Goal: Information Seeking & Learning: Learn about a topic

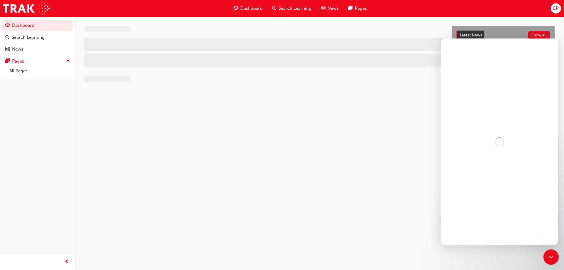
click at [555, 259] on div "Close Intercom Messenger" at bounding box center [550, 256] width 14 height 14
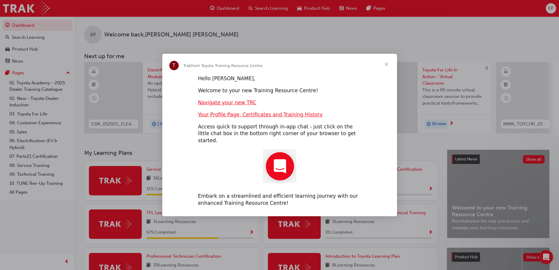
click at [389, 67] on span "Close" at bounding box center [386, 64] width 21 height 21
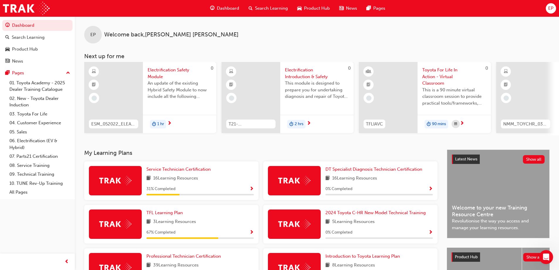
click at [158, 69] on span "Electrification Safety Module" at bounding box center [180, 73] width 64 height 13
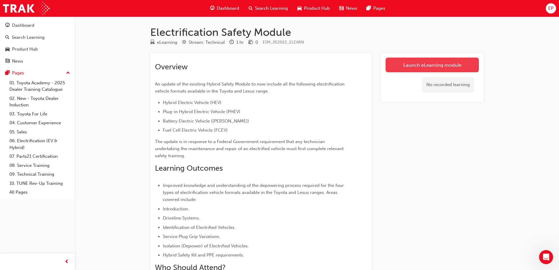
click at [450, 64] on link "Launch eLearning module" at bounding box center [432, 65] width 93 height 15
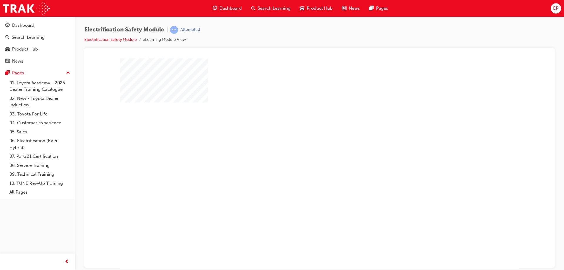
drag, startPoint x: 289, startPoint y: 180, endPoint x: 307, endPoint y: 159, distance: 27.0
click at [295, 168] on div at bounding box center [319, 163] width 399 height 211
click at [302, 146] on div "play" at bounding box center [302, 146] width 0 height 0
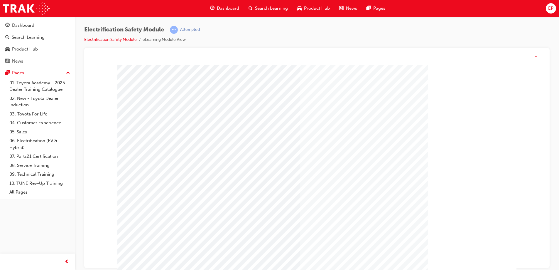
drag, startPoint x: 470, startPoint y: 228, endPoint x: 469, endPoint y: 257, distance: 28.2
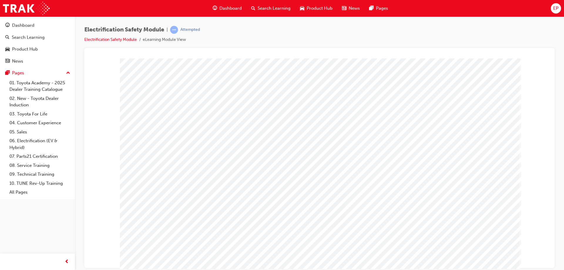
drag, startPoint x: 480, startPoint y: 257, endPoint x: 469, endPoint y: 252, distance: 12.1
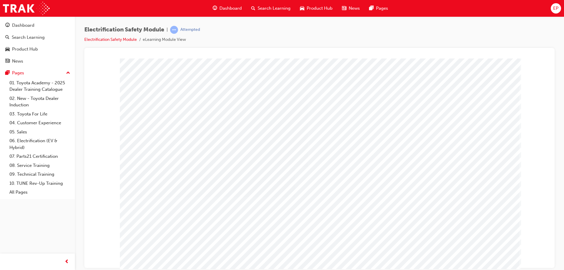
drag, startPoint x: 338, startPoint y: 111, endPoint x: 352, endPoint y: 109, distance: 14.5
click at [339, 111] on div "multistate" at bounding box center [319, 163] width 399 height 211
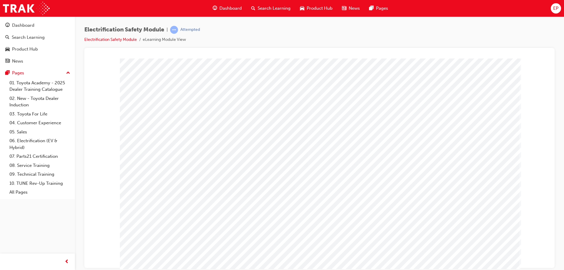
drag, startPoint x: 352, startPoint y: 109, endPoint x: 359, endPoint y: 107, distance: 6.8
drag, startPoint x: 376, startPoint y: 107, endPoint x: 271, endPoint y: 116, distance: 105.4
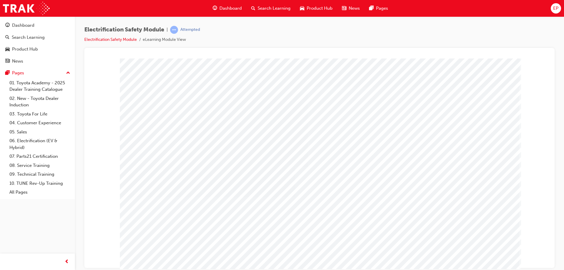
click at [356, 114] on div "multistate" at bounding box center [319, 163] width 399 height 211
click at [333, 117] on div "multistate" at bounding box center [319, 163] width 399 height 211
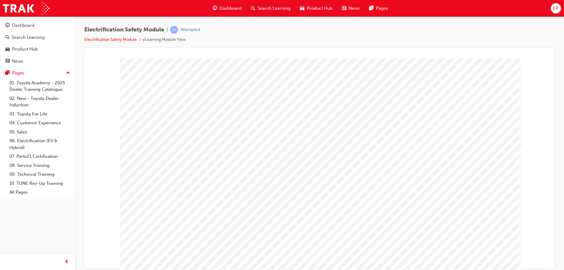
drag, startPoint x: 497, startPoint y: 210, endPoint x: 491, endPoint y: 200, distance: 11.3
click at [493, 206] on div "multistate" at bounding box center [319, 163] width 399 height 211
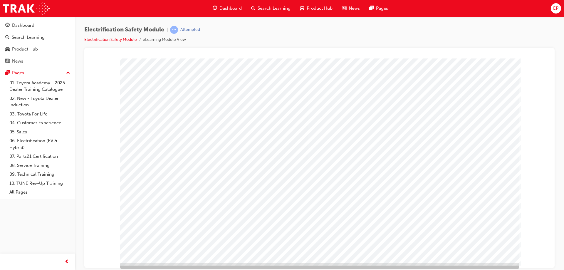
scroll to position [10, 0]
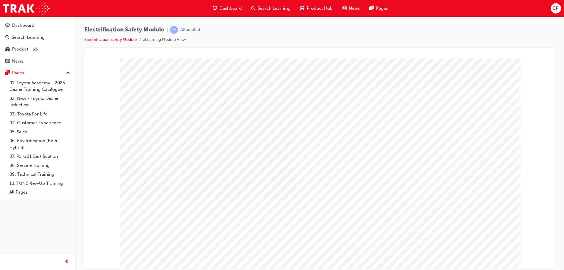
drag, startPoint x: 416, startPoint y: 229, endPoint x: 426, endPoint y: 231, distance: 11.2
drag, startPoint x: 387, startPoint y: 237, endPoint x: 378, endPoint y: 238, distance: 8.9
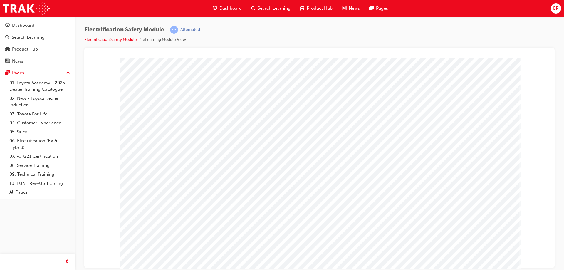
drag, startPoint x: 370, startPoint y: 237, endPoint x: 404, endPoint y: 205, distance: 47.1
click at [376, 230] on div "multistate" at bounding box center [319, 163] width 399 height 211
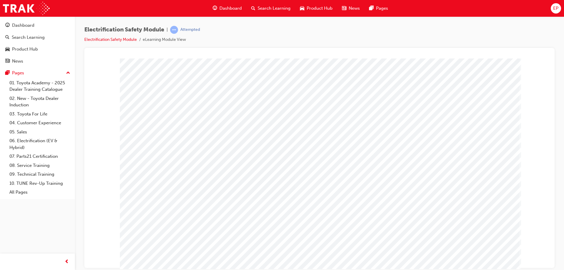
click at [470, 122] on div "multistate" at bounding box center [319, 163] width 399 height 211
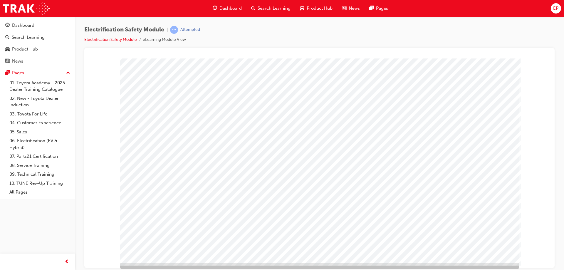
scroll to position [10, 0]
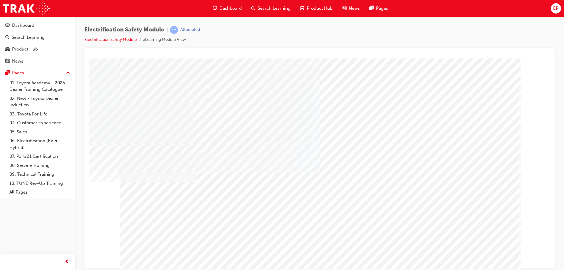
drag, startPoint x: 335, startPoint y: 215, endPoint x: 313, endPoint y: 215, distance: 22.3
drag, startPoint x: 313, startPoint y: 215, endPoint x: 301, endPoint y: 144, distance: 72.4
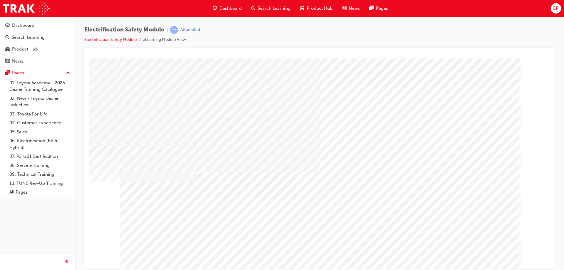
click at [313, 187] on div "multistate" at bounding box center [319, 163] width 399 height 211
drag, startPoint x: 303, startPoint y: 141, endPoint x: 308, endPoint y: 152, distance: 11.7
click at [307, 145] on div "multistate" at bounding box center [319, 163] width 399 height 211
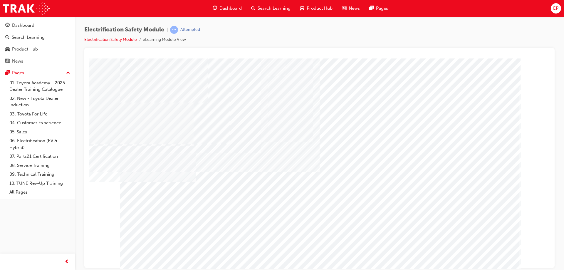
click at [340, 149] on div "multistate" at bounding box center [319, 163] width 399 height 211
drag, startPoint x: 477, startPoint y: 141, endPoint x: 444, endPoint y: 176, distance: 48.2
click at [472, 149] on div "multistate" at bounding box center [319, 163] width 399 height 211
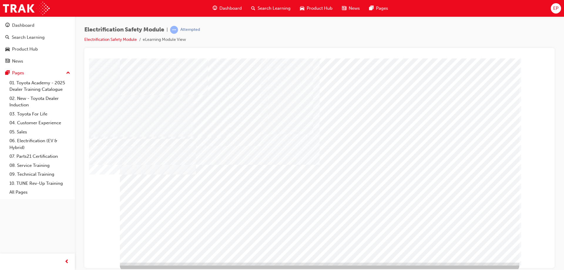
scroll to position [10, 0]
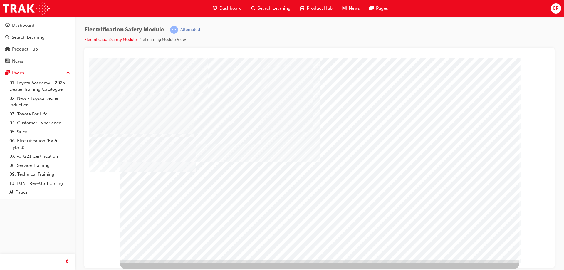
drag, startPoint x: 492, startPoint y: 251, endPoint x: 488, endPoint y: 249, distance: 4.6
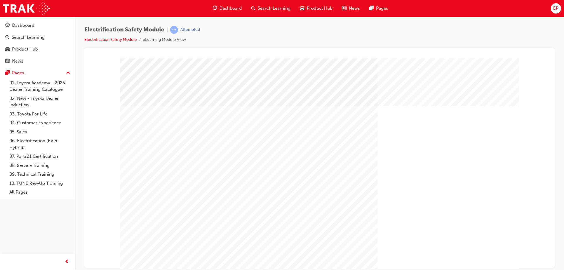
click at [488, 249] on div "" at bounding box center [319, 163] width 399 height 211
drag, startPoint x: 489, startPoint y: 261, endPoint x: 487, endPoint y: 258, distance: 3.5
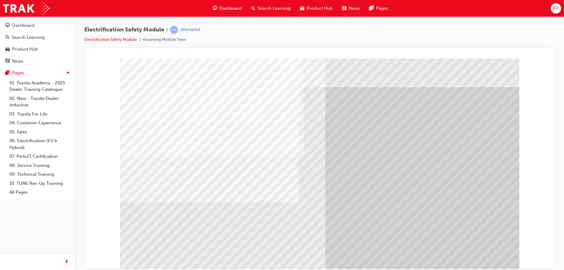
drag, startPoint x: 220, startPoint y: 186, endPoint x: 360, endPoint y: 177, distance: 140.6
click at [293, 180] on div "multistate" at bounding box center [319, 163] width 399 height 211
drag, startPoint x: 360, startPoint y: 177, endPoint x: 370, endPoint y: 174, distance: 9.8
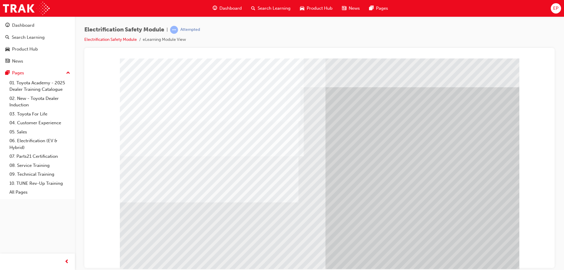
drag, startPoint x: 412, startPoint y: 149, endPoint x: 441, endPoint y: 165, distance: 32.7
drag, startPoint x: 441, startPoint y: 165, endPoint x: 220, endPoint y: 165, distance: 220.1
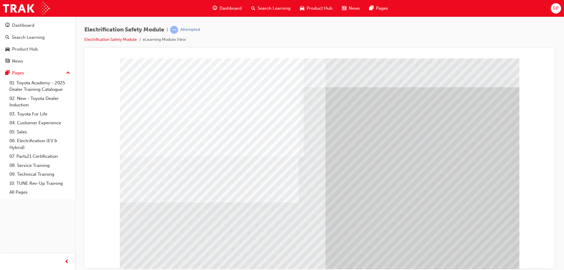
drag, startPoint x: 280, startPoint y: 182, endPoint x: 277, endPoint y: 181, distance: 3.3
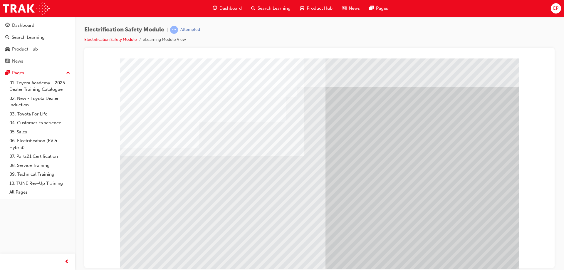
click at [289, 198] on div "multistate" at bounding box center [319, 163] width 399 height 211
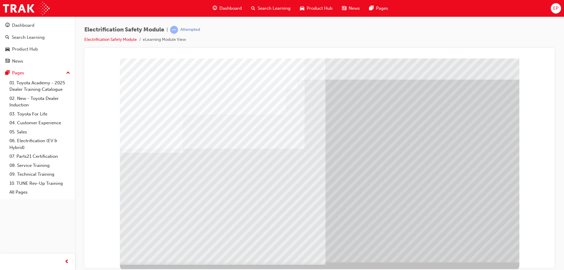
scroll to position [10, 0]
click at [480, 244] on div "multistate" at bounding box center [319, 153] width 399 height 211
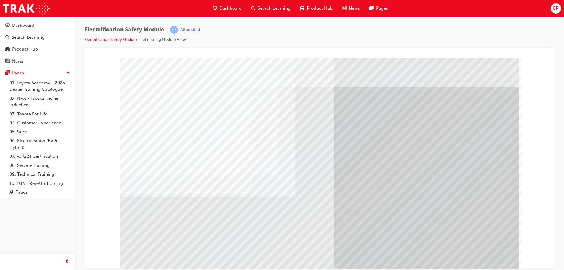
drag, startPoint x: 480, startPoint y: 244, endPoint x: 480, endPoint y: 247, distance: 3.2
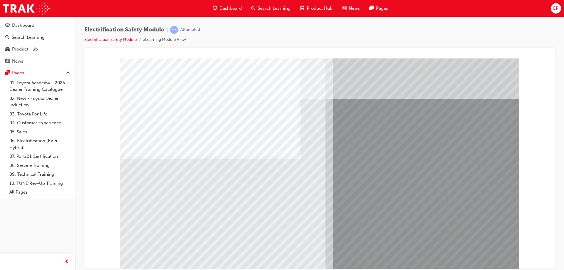
drag, startPoint x: 481, startPoint y: 251, endPoint x: 481, endPoint y: 254, distance: 3.2
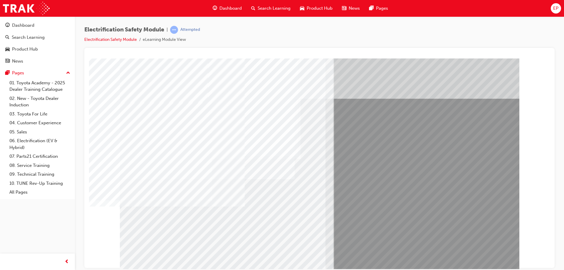
drag, startPoint x: 225, startPoint y: 212, endPoint x: 220, endPoint y: 219, distance: 8.8
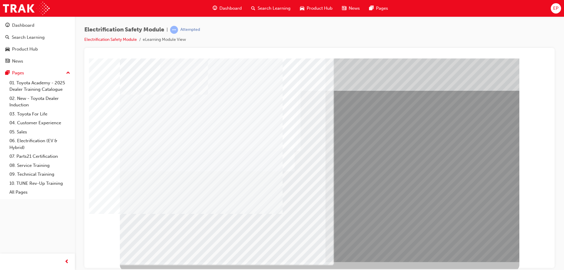
scroll to position [10, 0]
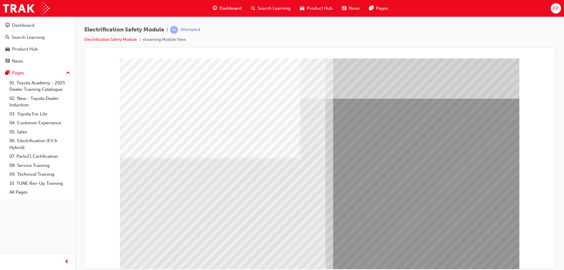
drag, startPoint x: 474, startPoint y: 247, endPoint x: 472, endPoint y: 249, distance: 3.6
drag, startPoint x: 230, startPoint y: 195, endPoint x: 247, endPoint y: 205, distance: 20.4
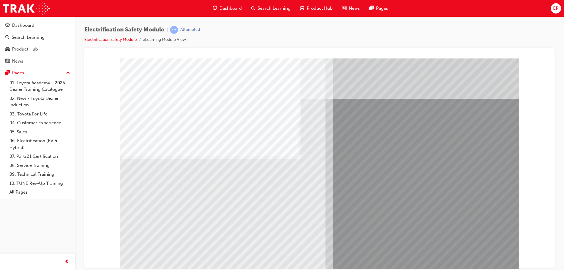
drag, startPoint x: 247, startPoint y: 205, endPoint x: 268, endPoint y: 212, distance: 21.7
click at [268, 212] on div "multistate" at bounding box center [319, 163] width 399 height 211
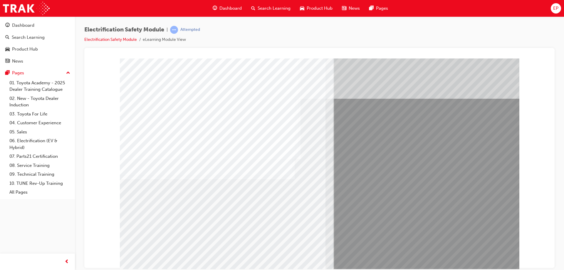
drag, startPoint x: 268, startPoint y: 217, endPoint x: 240, endPoint y: 221, distance: 28.4
drag, startPoint x: 234, startPoint y: 221, endPoint x: 224, endPoint y: 221, distance: 10.3
click at [227, 221] on div "multistate" at bounding box center [319, 163] width 399 height 211
click at [198, 226] on div "multistate" at bounding box center [319, 163] width 399 height 211
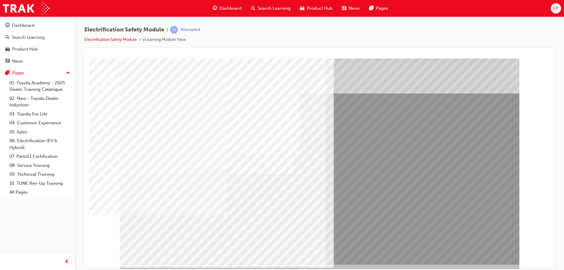
scroll to position [10, 0]
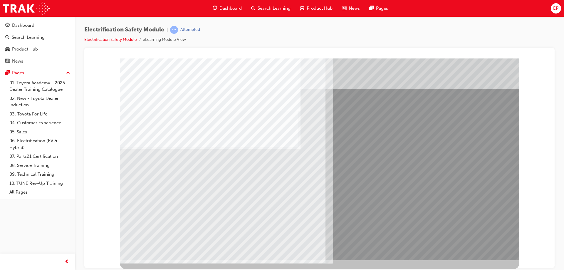
scroll to position [0, 0]
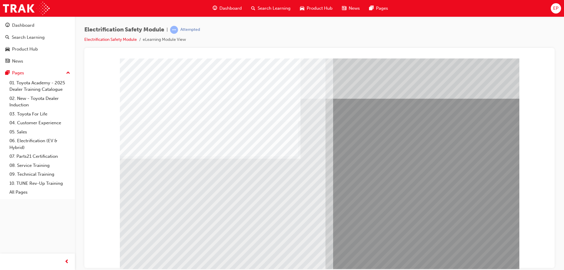
drag, startPoint x: 475, startPoint y: 246, endPoint x: 475, endPoint y: 252, distance: 6.2
drag
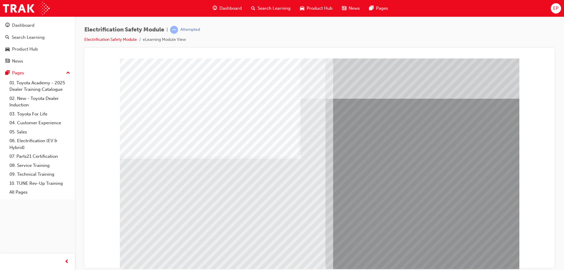
click at [281, 231] on div "multistate" at bounding box center [319, 163] width 399 height 211
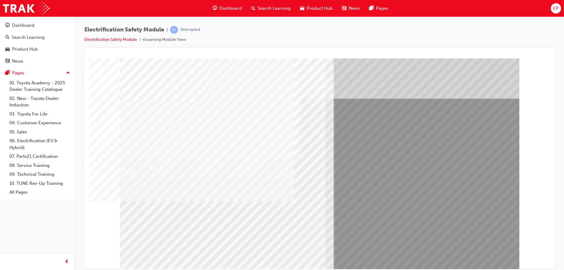
click at [216, 231] on div "multistate" at bounding box center [319, 163] width 399 height 211
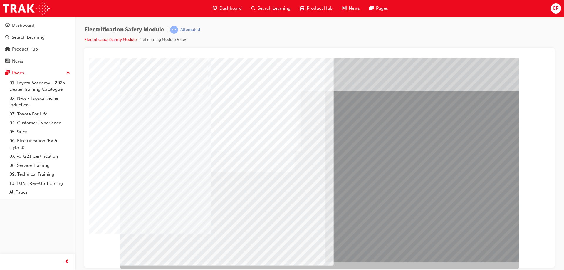
scroll to position [10, 0]
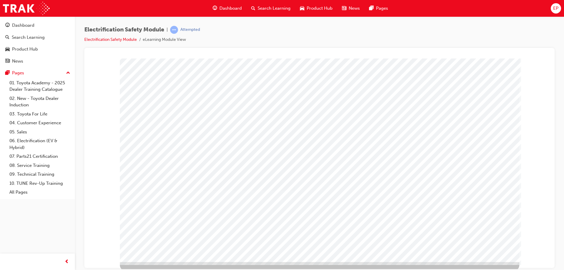
scroll to position [10, 0]
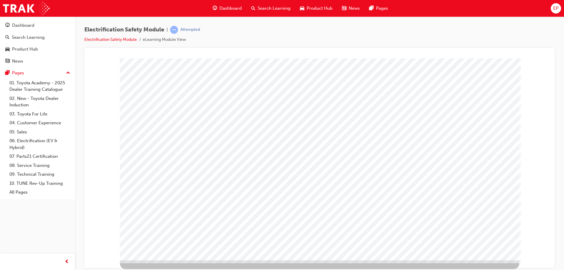
click at [418, 155] on div "multistate" at bounding box center [319, 153] width 399 height 211
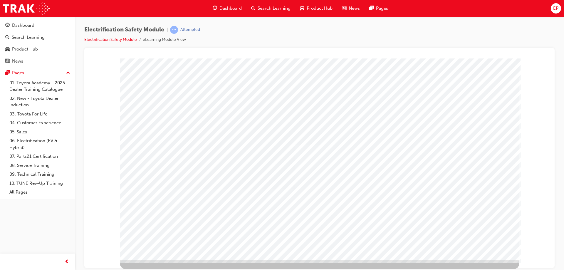
click at [328, 102] on div "multistate" at bounding box center [319, 153] width 399 height 211
click at [377, 92] on div "multistate" at bounding box center [319, 153] width 399 height 211
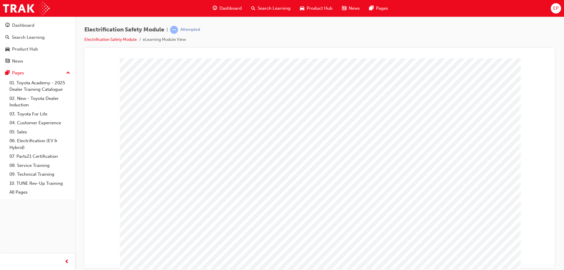
click at [482, 252] on div at bounding box center [319, 163] width 399 height 211
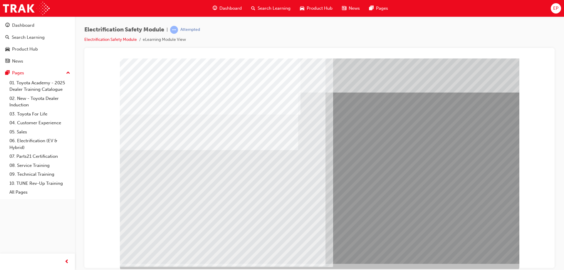
scroll to position [10, 0]
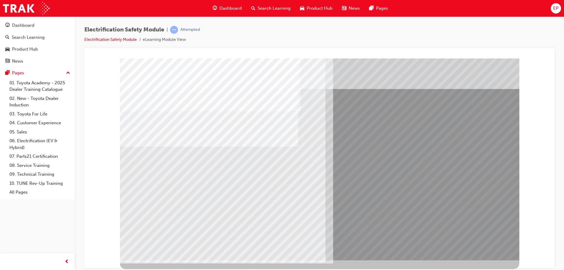
click at [278, 193] on div "multistate" at bounding box center [319, 153] width 399 height 211
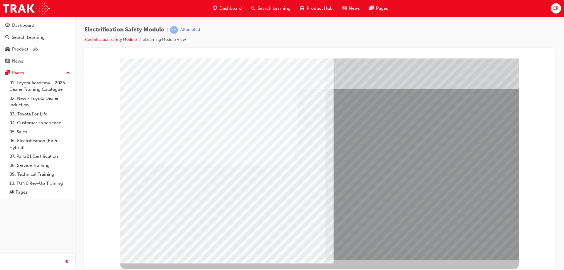
click at [118, 51] on div "multistate" at bounding box center [319, 51] width 456 height 0
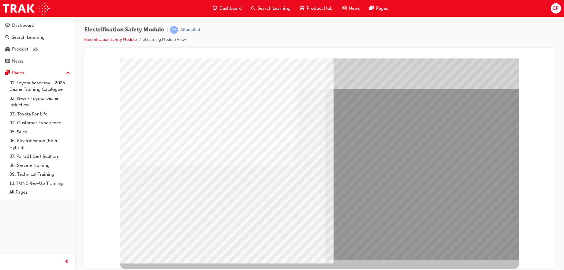
click at [485, 250] on div "multistate" at bounding box center [319, 153] width 399 height 211
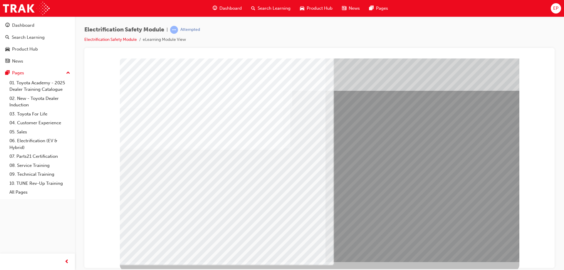
scroll to position [10, 0]
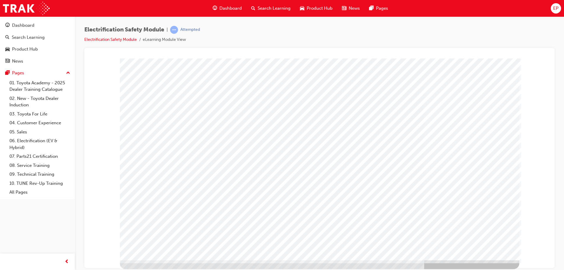
scroll to position [0, 0]
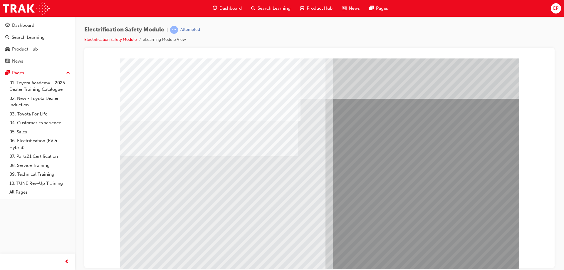
click at [306, 230] on div "multistate" at bounding box center [319, 163] width 399 height 211
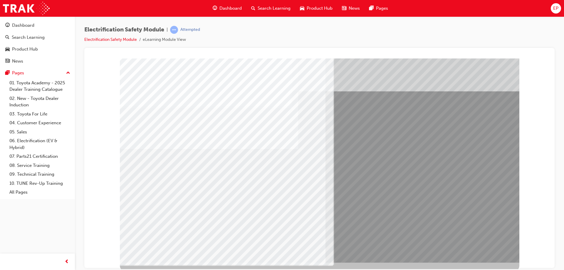
scroll to position [10, 0]
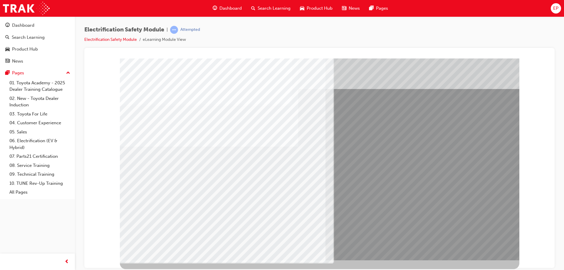
click at [526, 51] on html "multistate Loading..." at bounding box center [319, 49] width 461 height 2
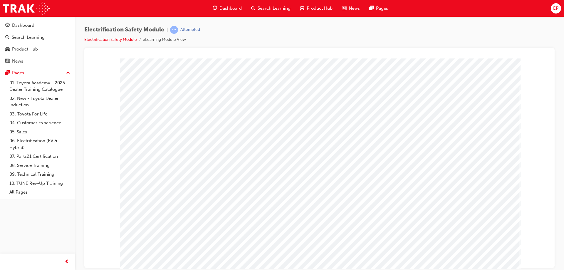
scroll to position [0, 0]
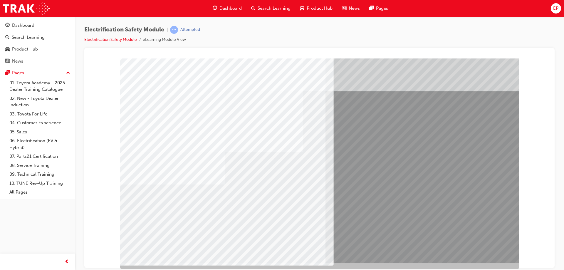
scroll to position [10, 0]
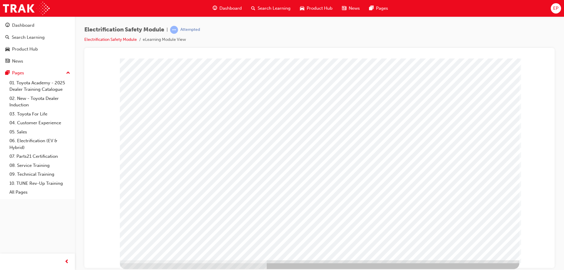
click at [485, 249] on div at bounding box center [319, 153] width 399 height 211
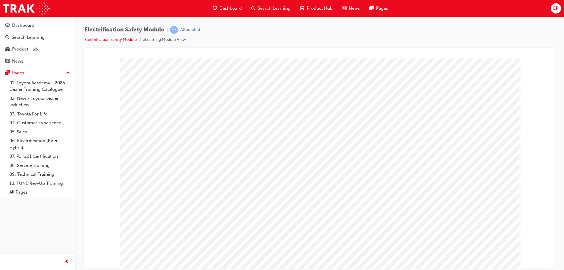
scroll to position [0, 0]
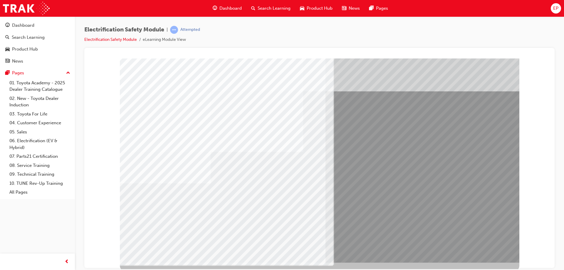
scroll to position [10, 0]
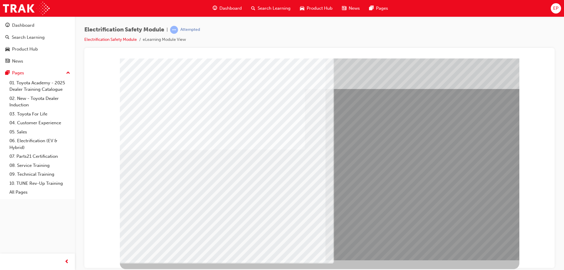
click at [501, 262] on div at bounding box center [319, 158] width 399 height 220
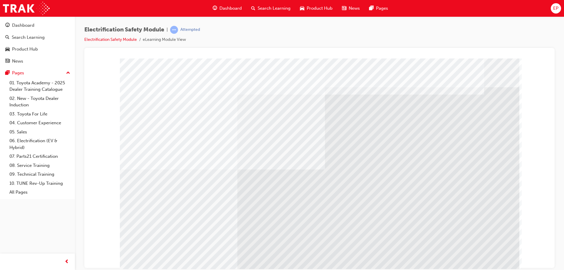
click at [481, 254] on div "multistate" at bounding box center [319, 163] width 399 height 211
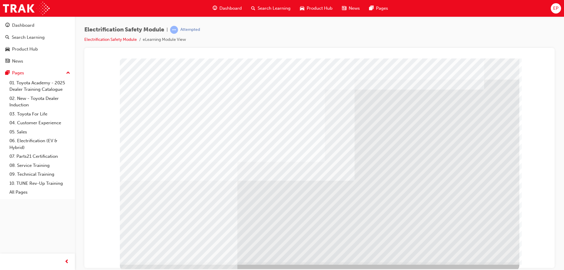
scroll to position [10, 0]
click at [487, 249] on div "multistate" at bounding box center [319, 153] width 399 height 211
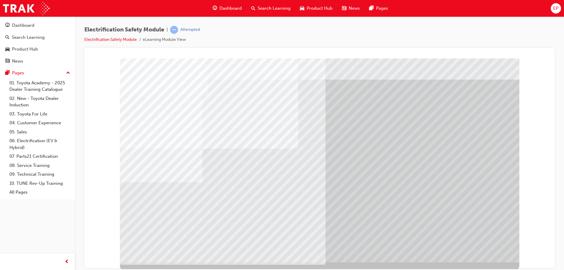
scroll to position [10, 0]
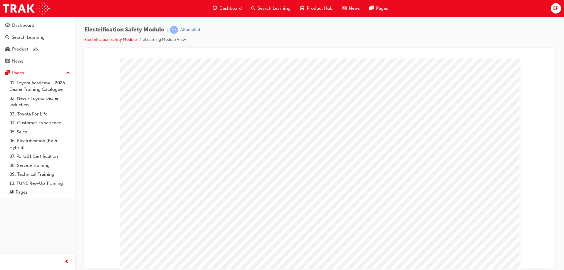
click at [486, 250] on div at bounding box center [319, 163] width 399 height 211
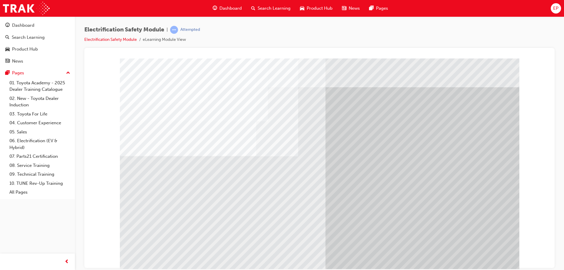
click at [222, 215] on div "multistate" at bounding box center [319, 163] width 399 height 211
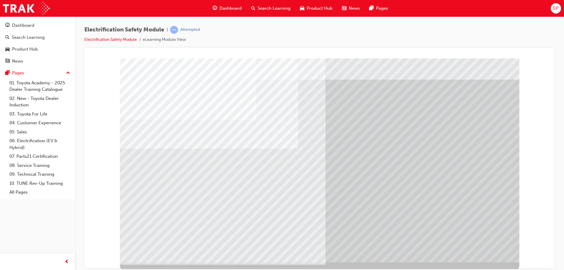
scroll to position [10, 0]
click at [481, 245] on div "multistate" at bounding box center [319, 153] width 399 height 211
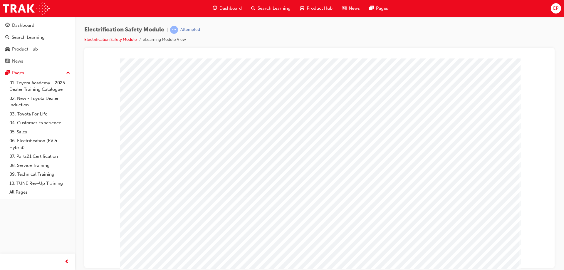
click at [483, 251] on div at bounding box center [319, 163] width 399 height 211
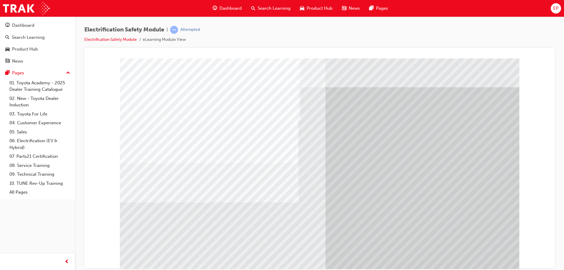
click at [320, 227] on div "multistate" at bounding box center [319, 163] width 399 height 211
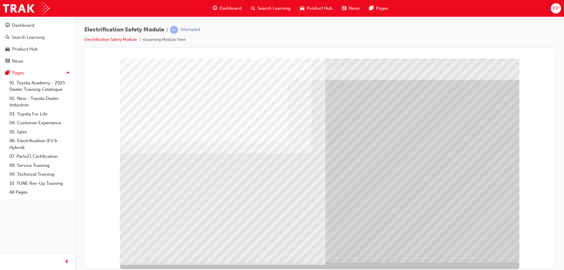
scroll to position [10, 0]
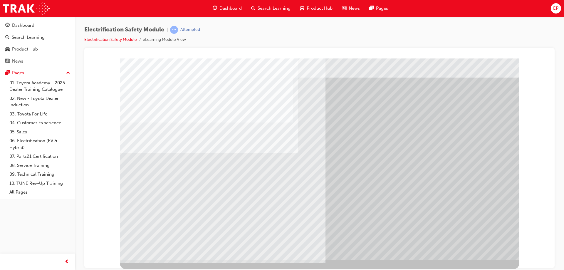
click at [475, 251] on div "multistate" at bounding box center [319, 153] width 399 height 211
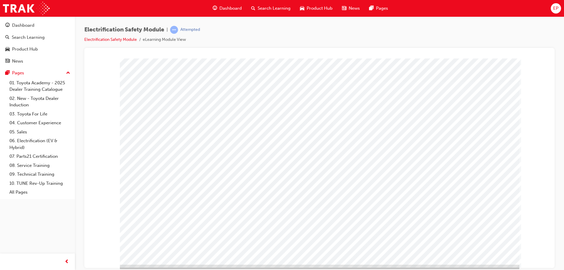
scroll to position [10, 0]
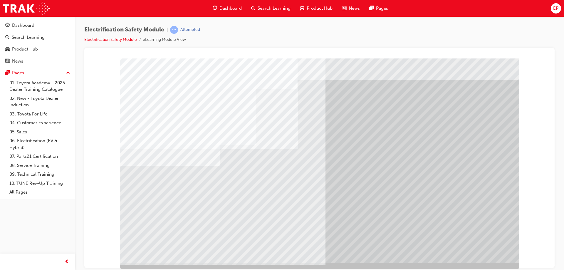
scroll to position [10, 0]
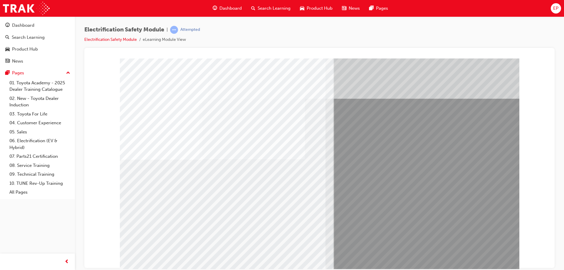
click at [192, 215] on div "multistate" at bounding box center [319, 163] width 399 height 211
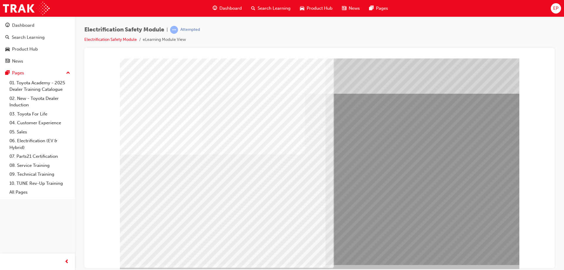
scroll to position [10, 0]
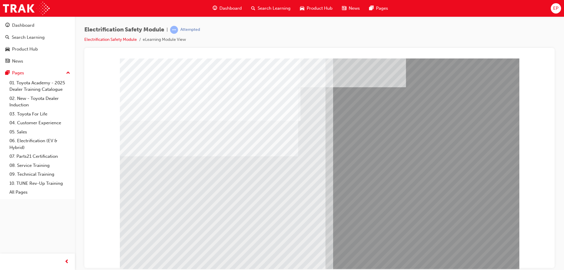
click at [301, 217] on div "multistate" at bounding box center [319, 163] width 399 height 211
click at [256, 205] on div "multistate" at bounding box center [319, 163] width 399 height 211
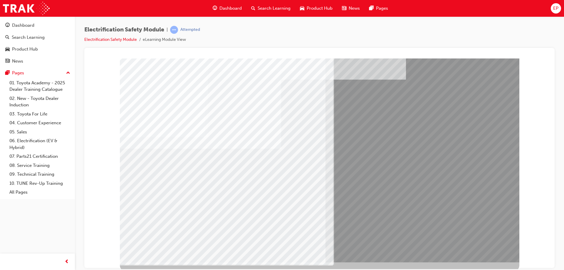
scroll to position [10, 0]
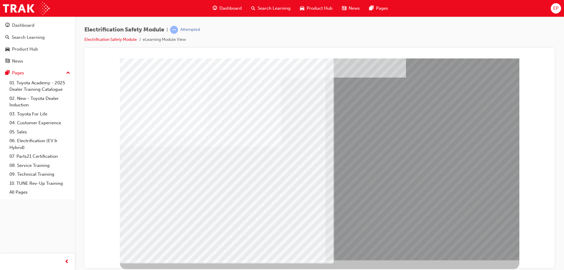
click at [499, 249] on div "multistate" at bounding box center [319, 153] width 399 height 211
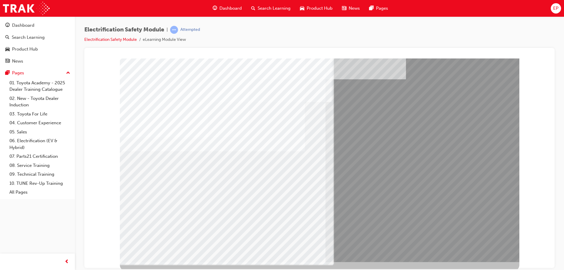
scroll to position [10, 0]
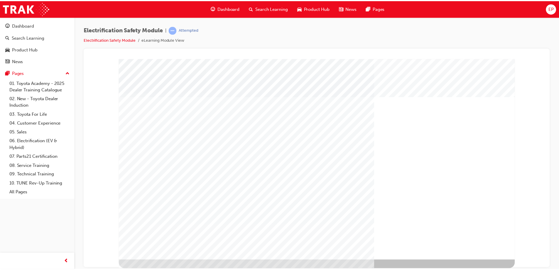
scroll to position [0, 0]
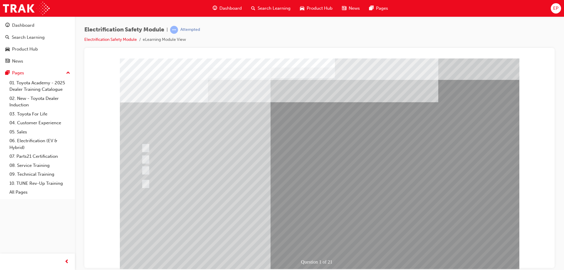
click at [282, 184] on div "Question 1 of 21" at bounding box center [319, 163] width 399 height 211
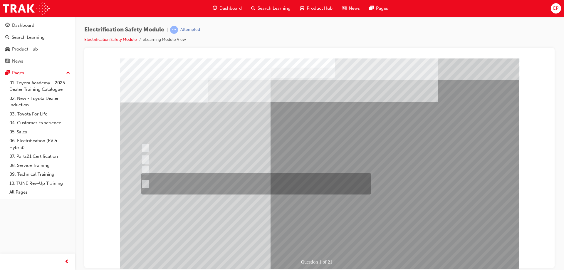
click at [257, 178] on div at bounding box center [255, 183] width 230 height 21
radio input "true"
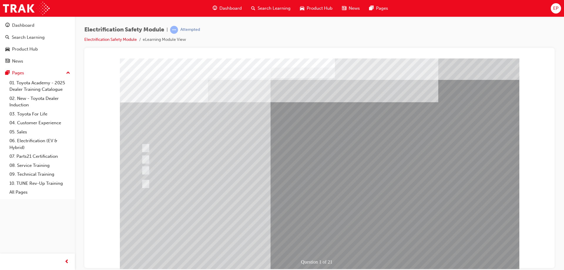
click at [326, 243] on div "Question 1 of 21" at bounding box center [319, 163] width 399 height 211
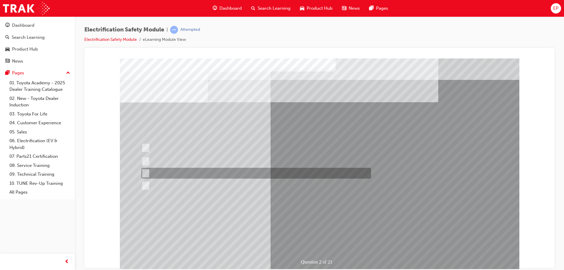
click at [224, 170] on div at bounding box center [255, 173] width 230 height 11
radio input "true"
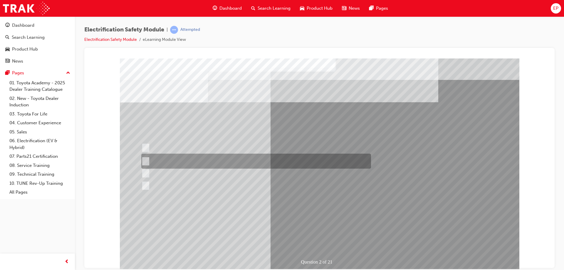
click at [220, 156] on div at bounding box center [255, 161] width 230 height 15
radio input "true"
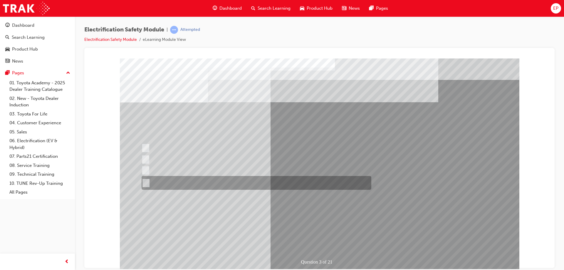
click at [222, 181] on div at bounding box center [255, 183] width 230 height 14
radio input "true"
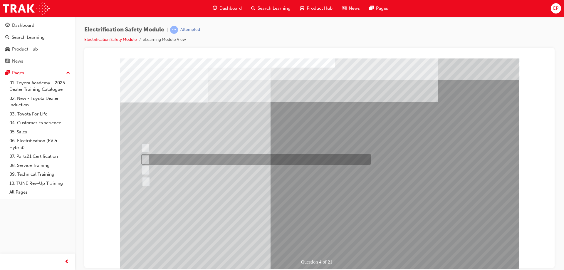
click at [174, 161] on div at bounding box center [255, 159] width 230 height 11
checkbox input "true"
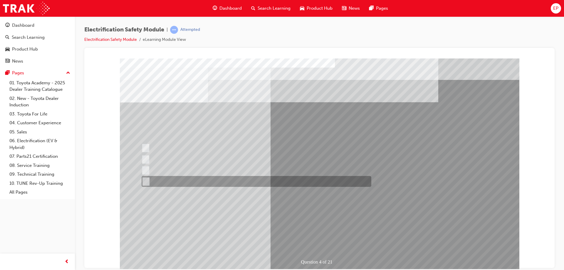
click at [175, 182] on div at bounding box center [255, 181] width 230 height 11
checkbox input "true"
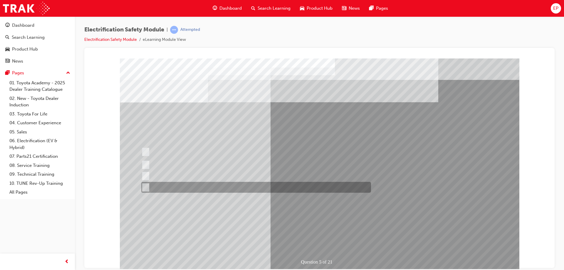
click at [201, 182] on div at bounding box center [255, 187] width 230 height 11
checkbox input "true"
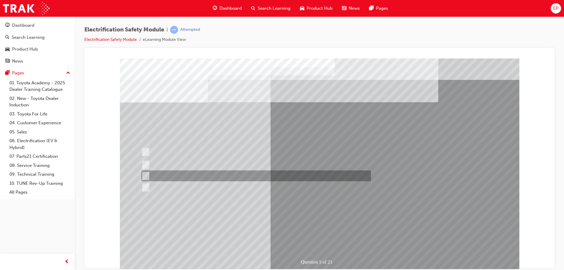
click at [195, 175] on div at bounding box center [255, 175] width 230 height 11
checkbox input "true"
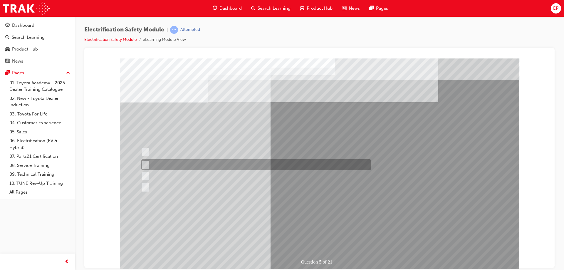
click at [190, 165] on div at bounding box center [255, 164] width 230 height 11
checkbox input "true"
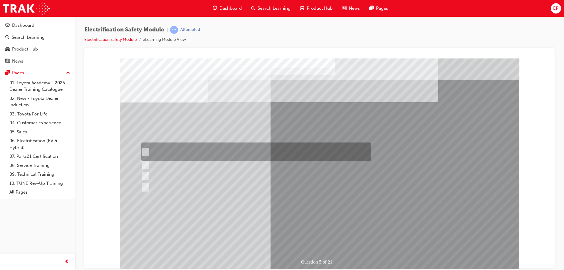
click at [185, 154] on div at bounding box center [255, 151] width 230 height 18
checkbox input "true"
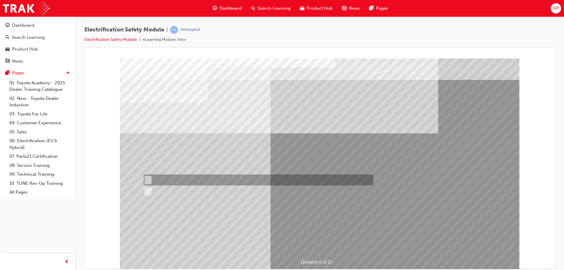
click at [182, 180] on div at bounding box center [257, 179] width 230 height 11
radio input "true"
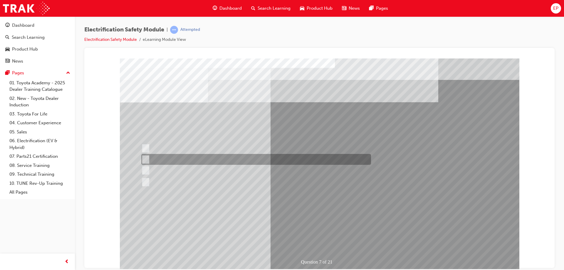
click at [190, 158] on div at bounding box center [255, 159] width 230 height 11
radio input "true"
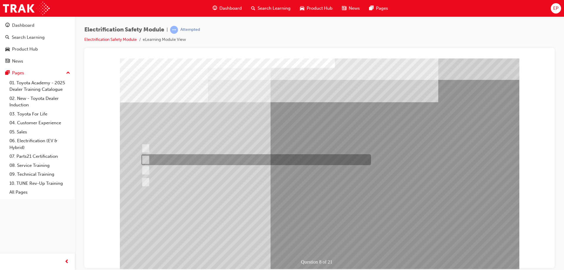
click at [187, 163] on div at bounding box center [255, 159] width 230 height 11
radio input "true"
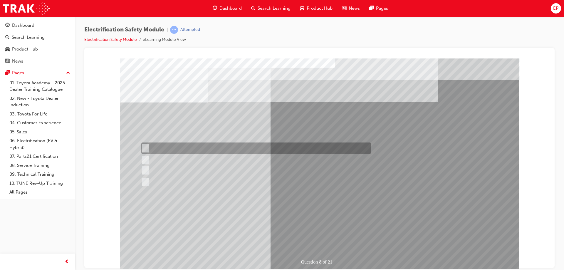
click at [184, 151] on div at bounding box center [255, 147] width 230 height 11
radio input "true"
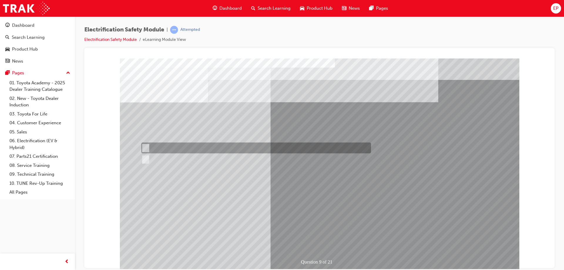
click at [159, 149] on div at bounding box center [255, 147] width 230 height 11
radio input "true"
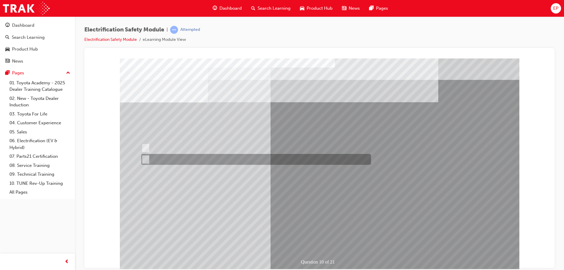
click at [158, 161] on div at bounding box center [255, 159] width 230 height 11
radio input "true"
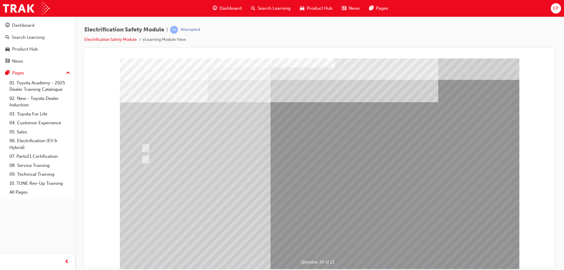
drag, startPoint x: 328, startPoint y: 242, endPoint x: 324, endPoint y: 242, distance: 4.1
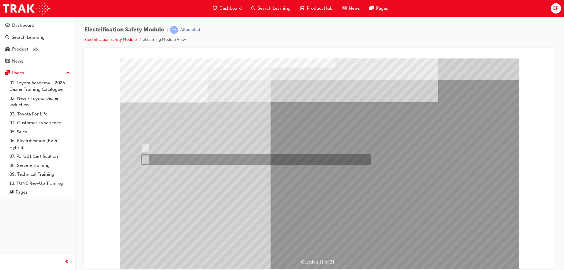
click at [170, 157] on div at bounding box center [255, 159] width 230 height 11
radio input "true"
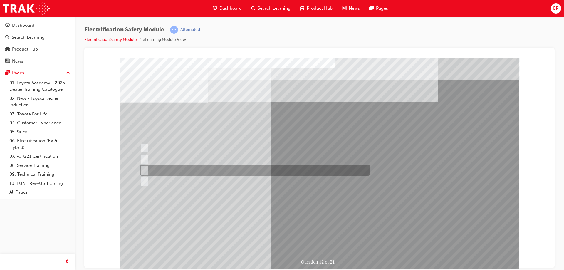
click at [215, 166] on div at bounding box center [254, 170] width 230 height 11
radio input "true"
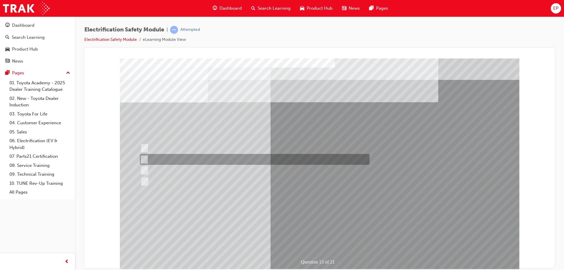
click at [231, 159] on div at bounding box center [253, 159] width 230 height 11
radio input "true"
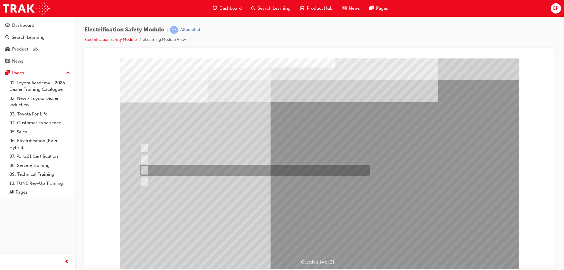
click at [191, 170] on div at bounding box center [254, 170] width 230 height 11
radio input "true"
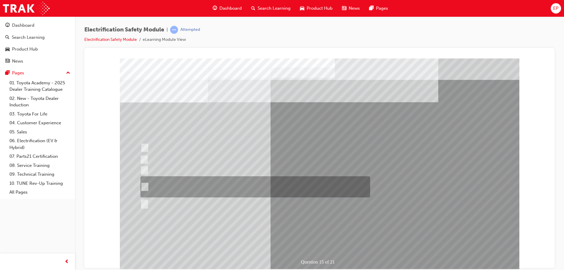
click at [214, 190] on div at bounding box center [254, 186] width 230 height 21
radio input "true"
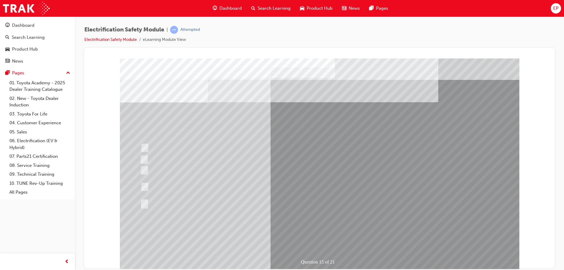
drag, startPoint x: 316, startPoint y: 247, endPoint x: 309, endPoint y: 244, distance: 7.4
drag, startPoint x: 309, startPoint y: 244, endPoint x: 307, endPoint y: 237, distance: 7.0
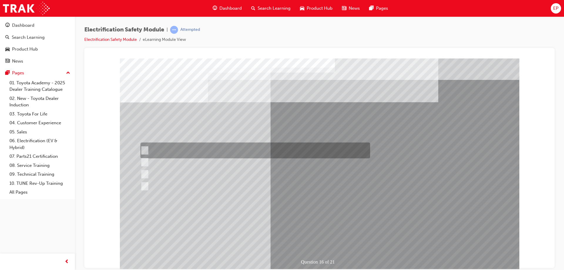
click at [195, 152] on div at bounding box center [254, 150] width 230 height 16
radio input "true"
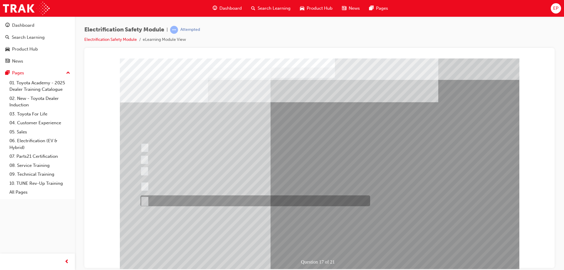
click at [195, 199] on div at bounding box center [254, 200] width 230 height 11
radio input "true"
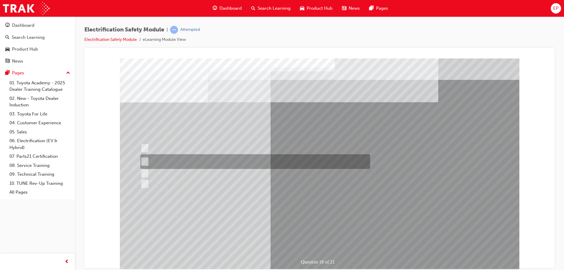
click at [187, 165] on div at bounding box center [254, 161] width 230 height 15
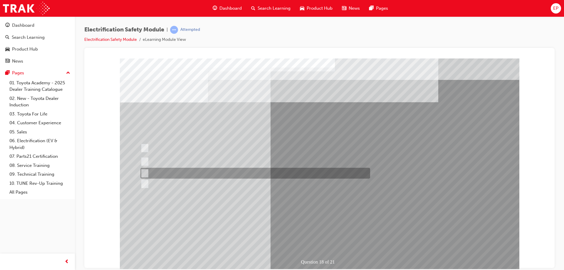
click at [191, 174] on div at bounding box center [254, 173] width 230 height 11
radio input "false"
radio input "true"
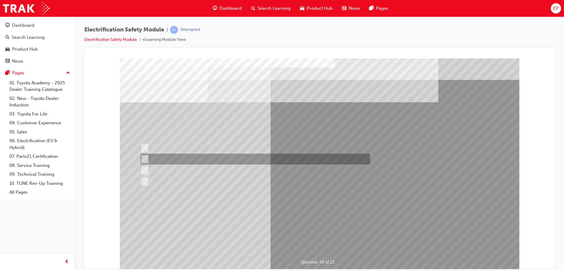
click at [211, 161] on div at bounding box center [254, 159] width 230 height 11
radio input "true"
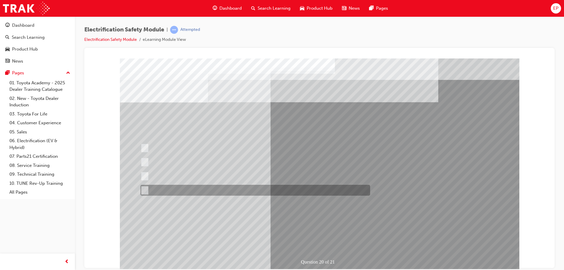
click at [201, 190] on div at bounding box center [254, 190] width 230 height 11
radio input "true"
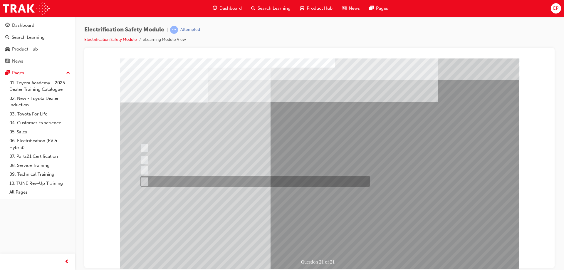
drag, startPoint x: 208, startPoint y: 178, endPoint x: 208, endPoint y: 185, distance: 6.2
click at [208, 185] on div at bounding box center [254, 181] width 230 height 11
radio input "true"
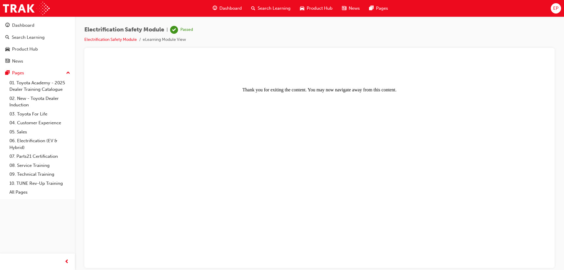
click at [557, 8] on span "EP" at bounding box center [555, 8] width 5 height 7
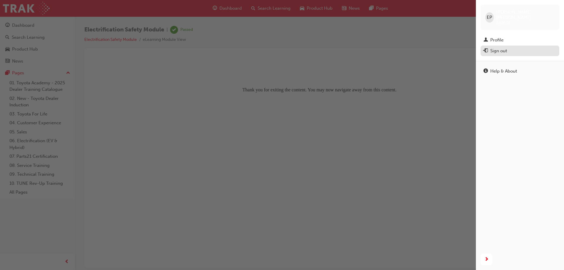
click at [497, 50] on button "Sign out" at bounding box center [519, 50] width 79 height 11
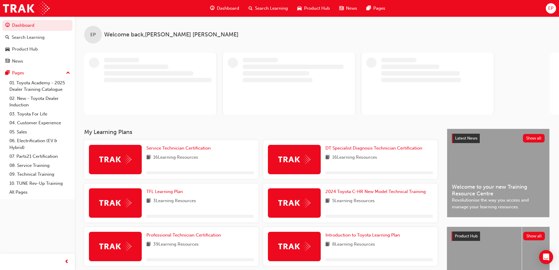
drag, startPoint x: 0, startPoint y: 0, endPoint x: 173, endPoint y: 23, distance: 174.2
click at [173, 23] on div "EP Welcome back , Emma Preddy" at bounding box center [317, 29] width 484 height 27
click at [546, 5] on button "EP" at bounding box center [551, 8] width 10 height 10
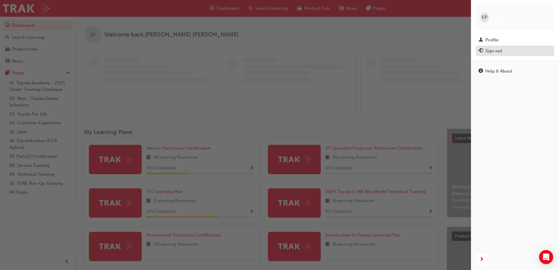
click at [501, 48] on div "Sign out" at bounding box center [493, 51] width 17 height 7
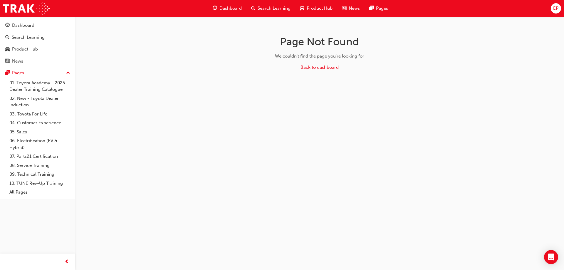
click at [557, 6] on span "EP" at bounding box center [555, 8] width 5 height 7
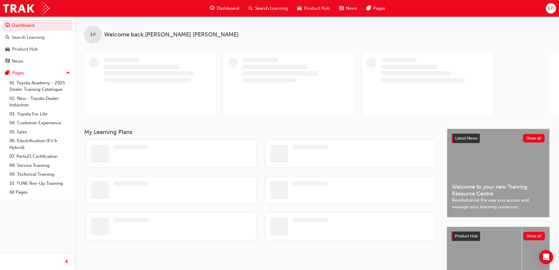
click at [546, 11] on div "Dashboard Search Learning Product Hub News Pages EP" at bounding box center [279, 8] width 559 height 17
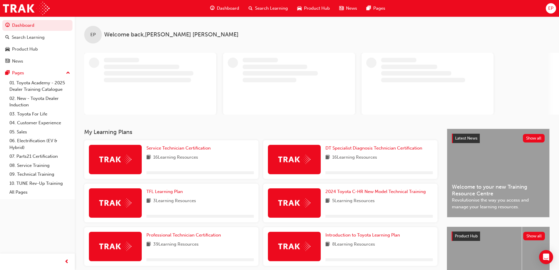
click at [547, 9] on div "EP" at bounding box center [551, 8] width 10 height 10
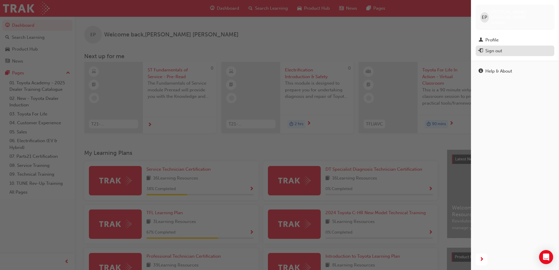
click at [497, 48] on div "Sign out" at bounding box center [493, 51] width 17 height 7
